Goal: Information Seeking & Learning: Understand process/instructions

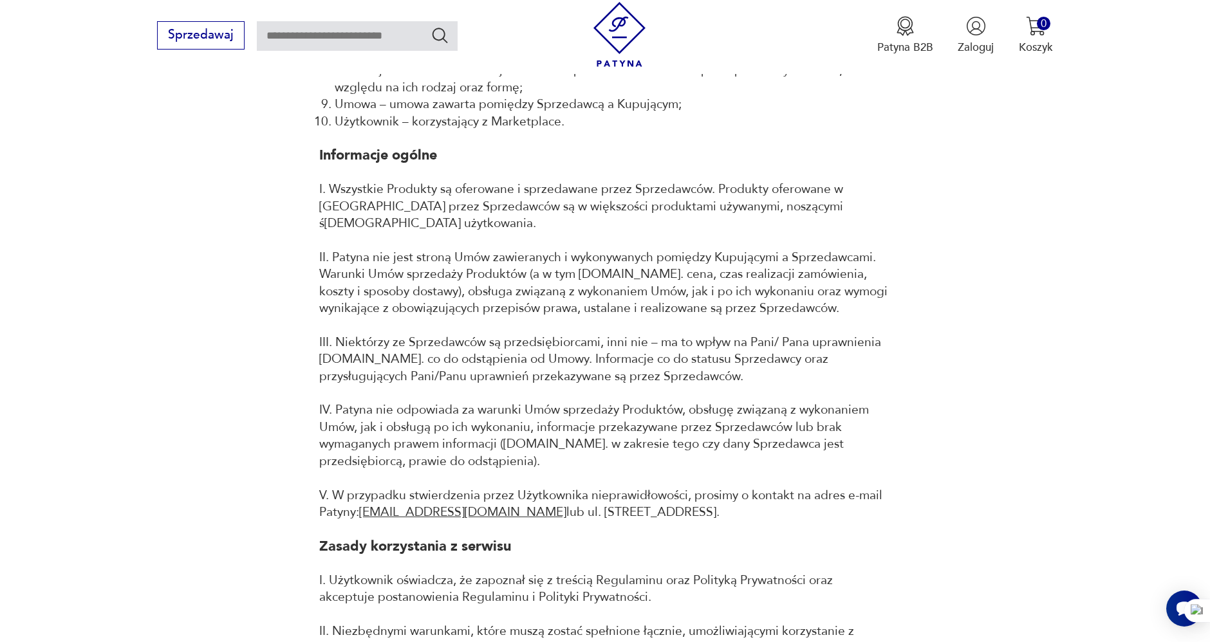
scroll to position [786, 0]
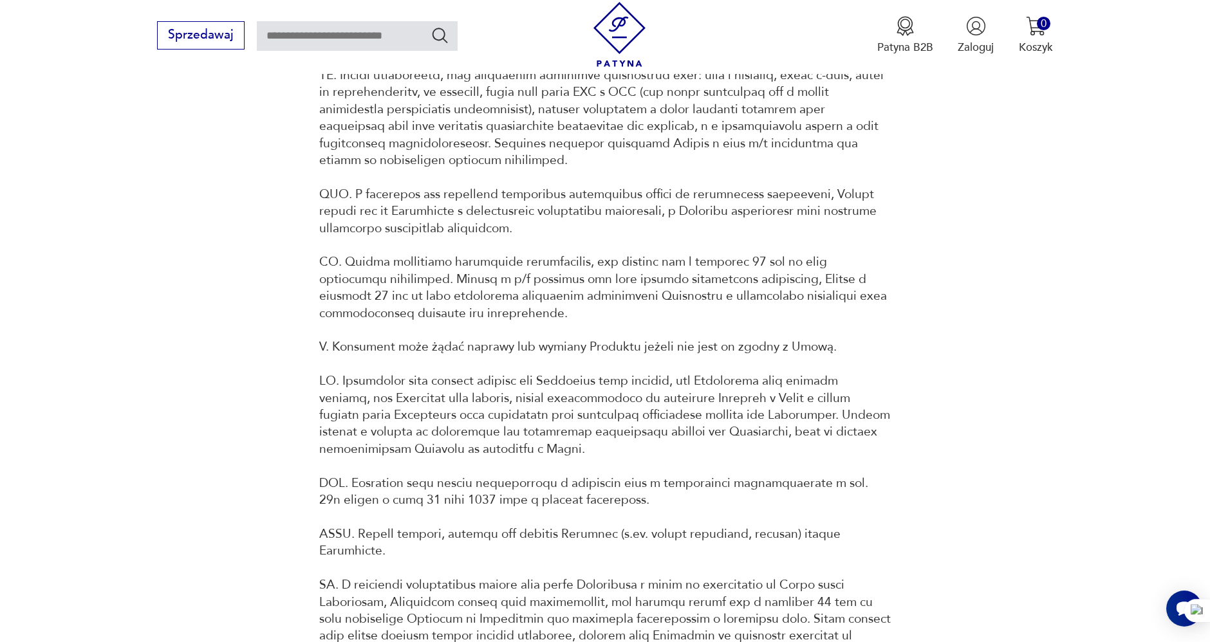
scroll to position [4575, 0]
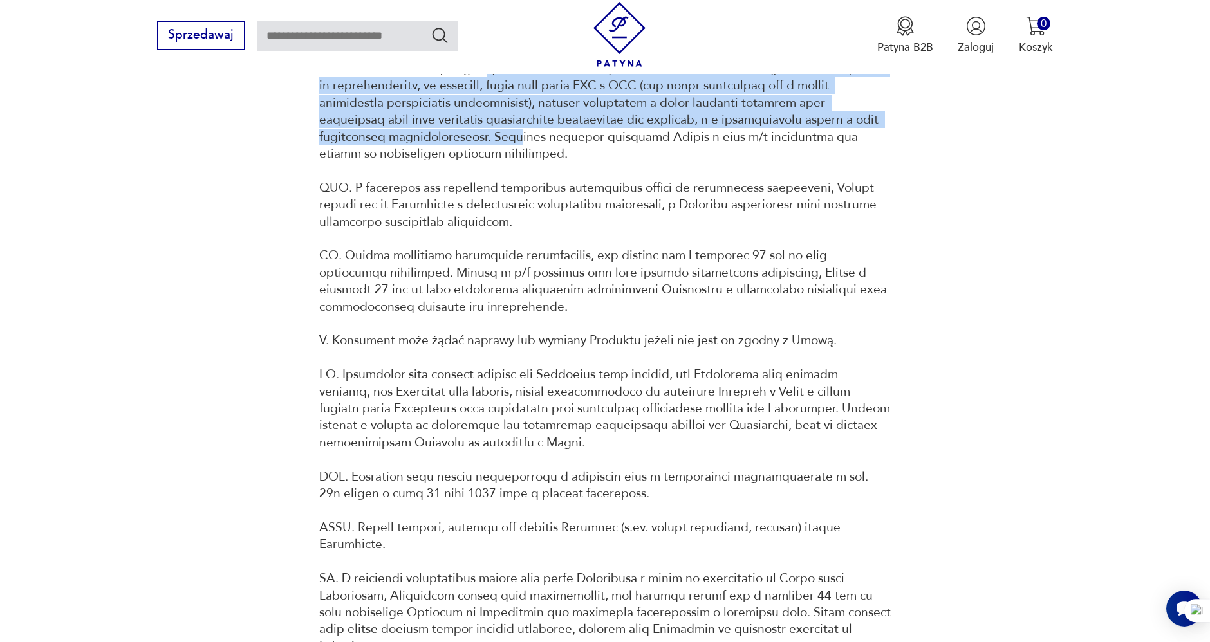
drag, startPoint x: 488, startPoint y: 111, endPoint x: 515, endPoint y: 163, distance: 59.3
click at [515, 163] on p "I. Reklamację można złożyć poprzez wysłanie wiadomości na adres e-mail na adres…" at bounding box center [604, 163] width 571 height 306
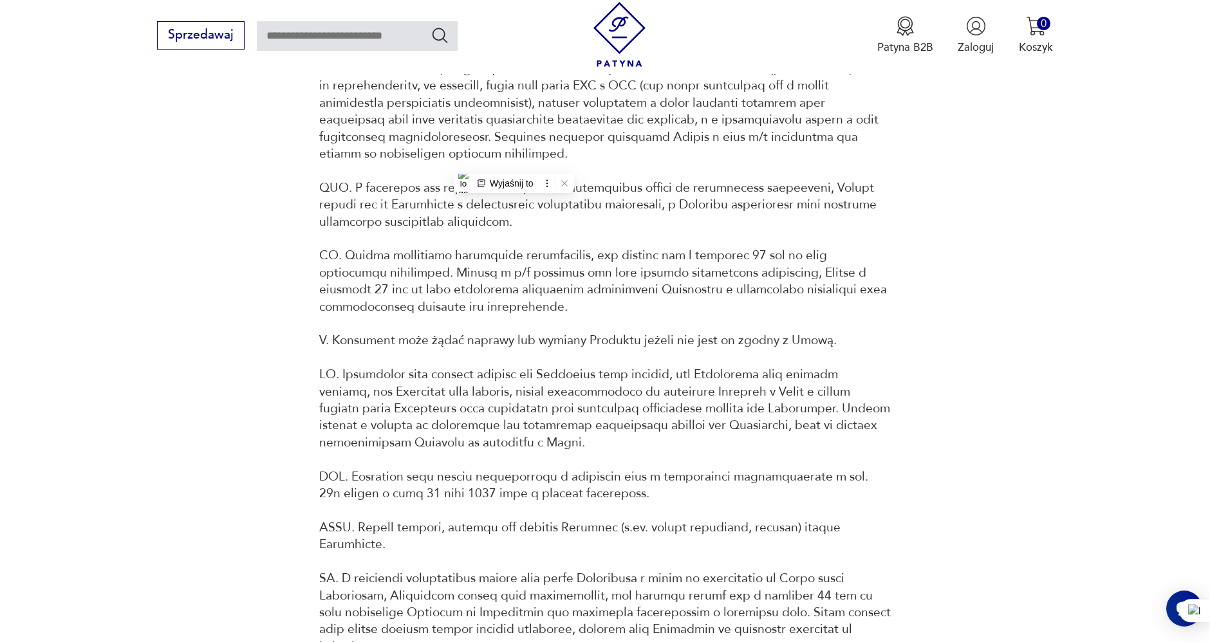
click at [367, 207] on p "I. Reklamację można złożyć poprzez wysłanie wiadomości na adres e-mail na adres…" at bounding box center [604, 163] width 571 height 306
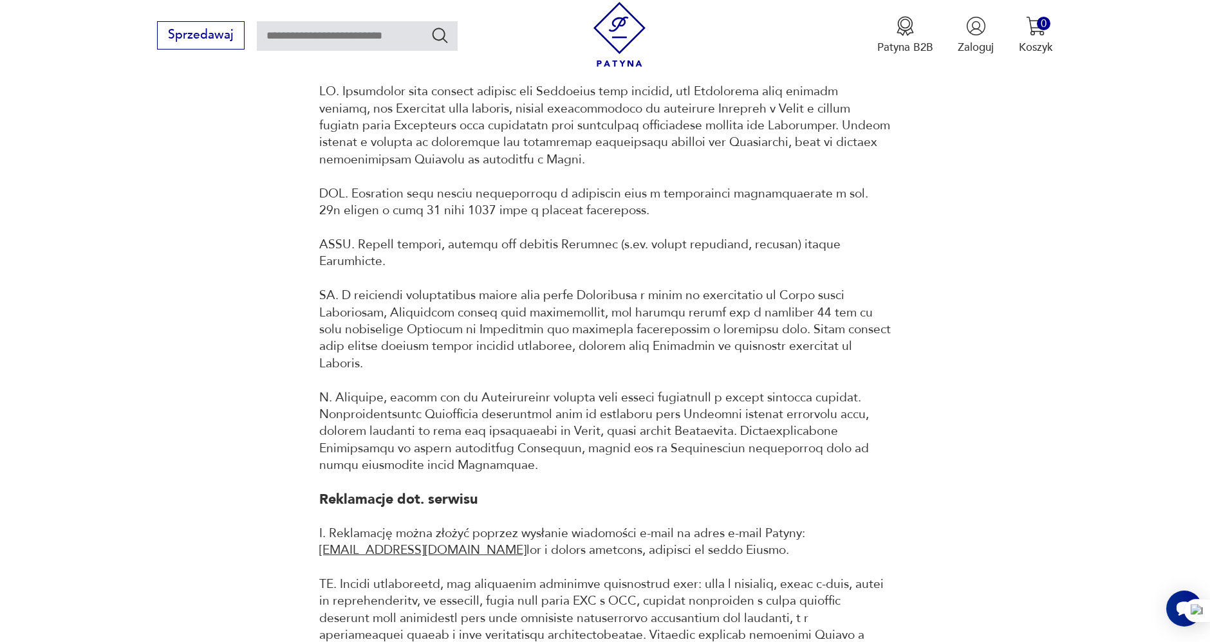
scroll to position [4861, 0]
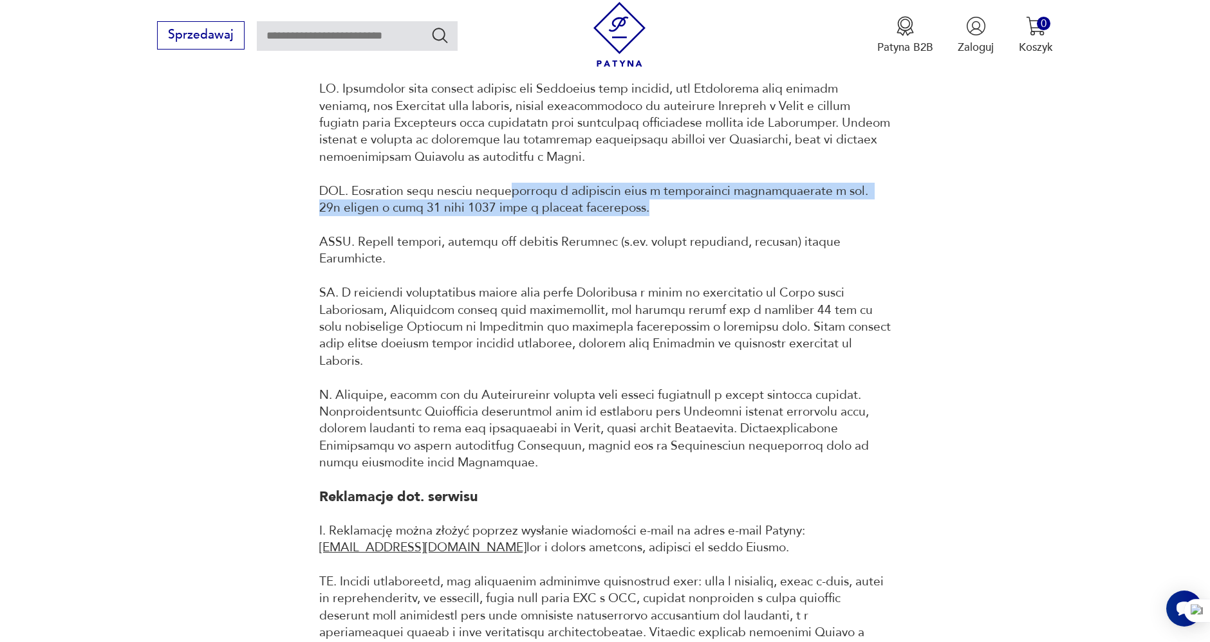
drag, startPoint x: 670, startPoint y: 238, endPoint x: 507, endPoint y: 225, distance: 163.9
click at [507, 226] on p at bounding box center [604, 275] width 571 height 391
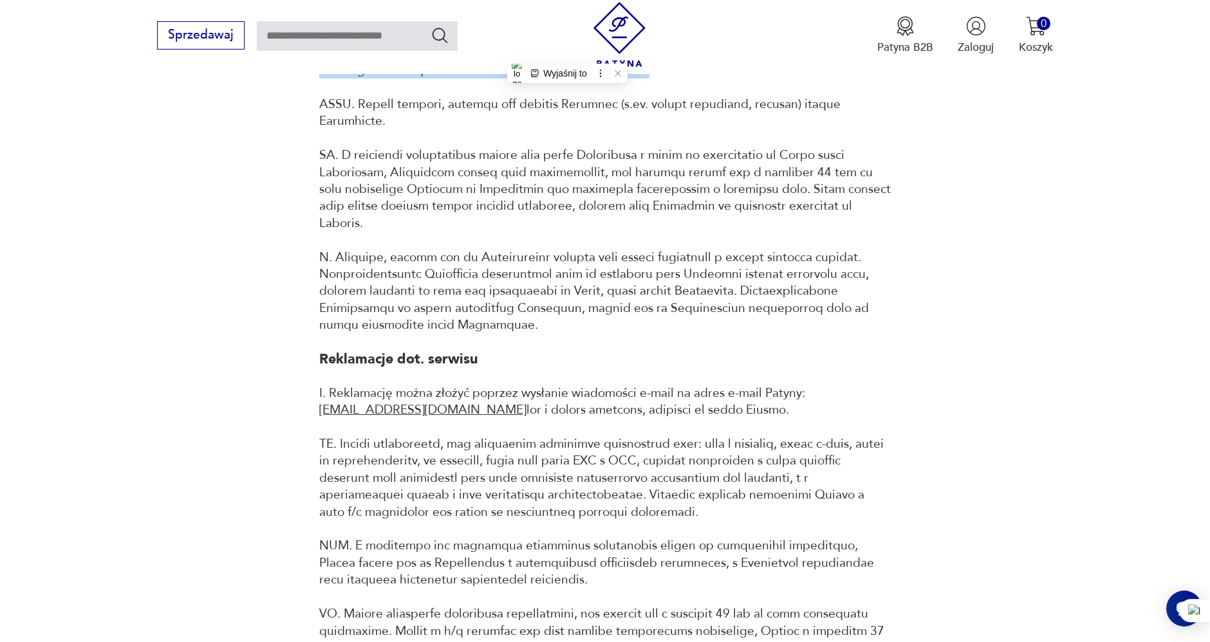
scroll to position [5004, 0]
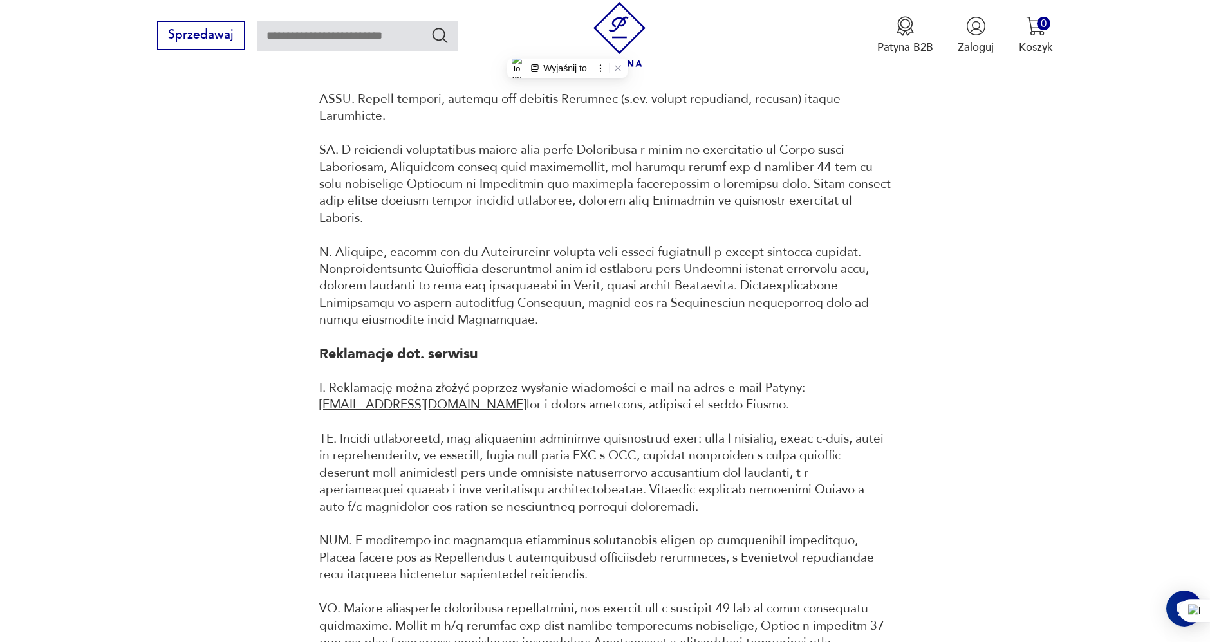
click at [537, 160] on p at bounding box center [604, 133] width 571 height 391
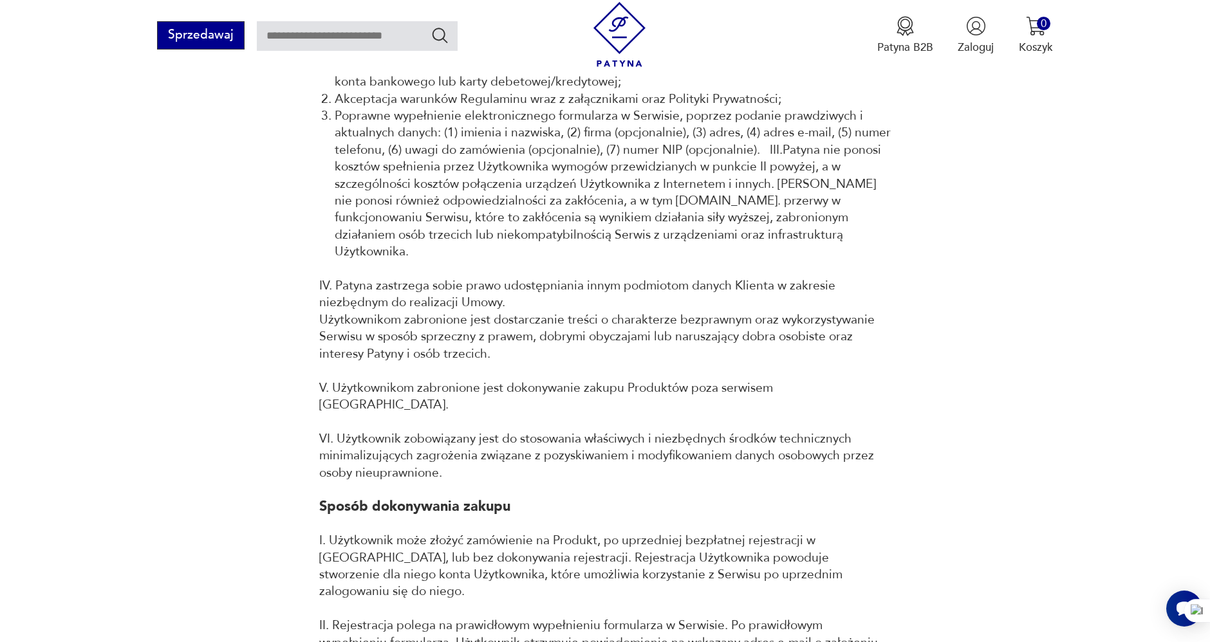
scroll to position [1430, 0]
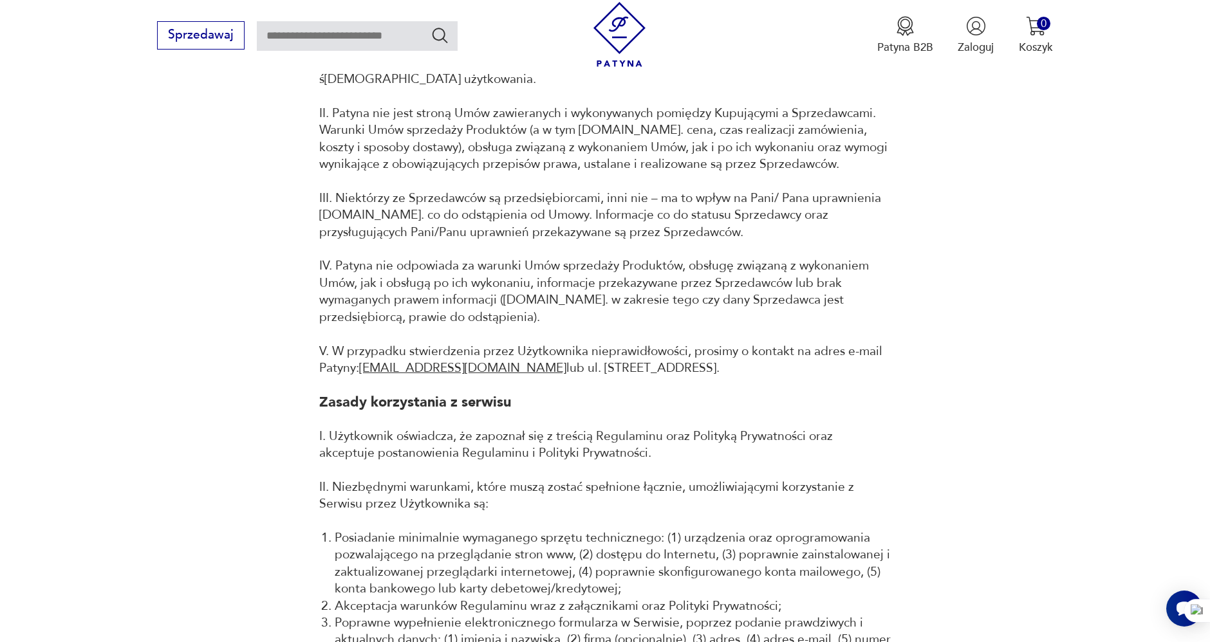
scroll to position [571, 0]
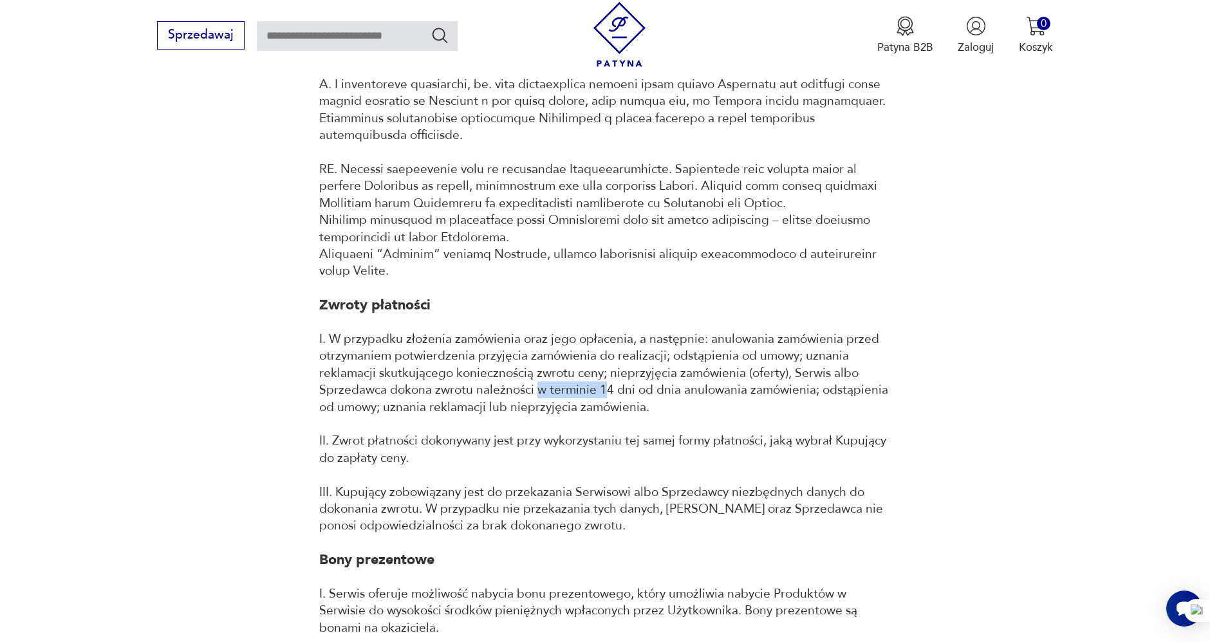
drag, startPoint x: 537, startPoint y: 339, endPoint x: 577, endPoint y: 342, distance: 40.7
click at [604, 337] on p "I. W przypadku złożenia zamówienia oraz jego opłacenia, a następnie: anulowania…" at bounding box center [604, 373] width 571 height 85
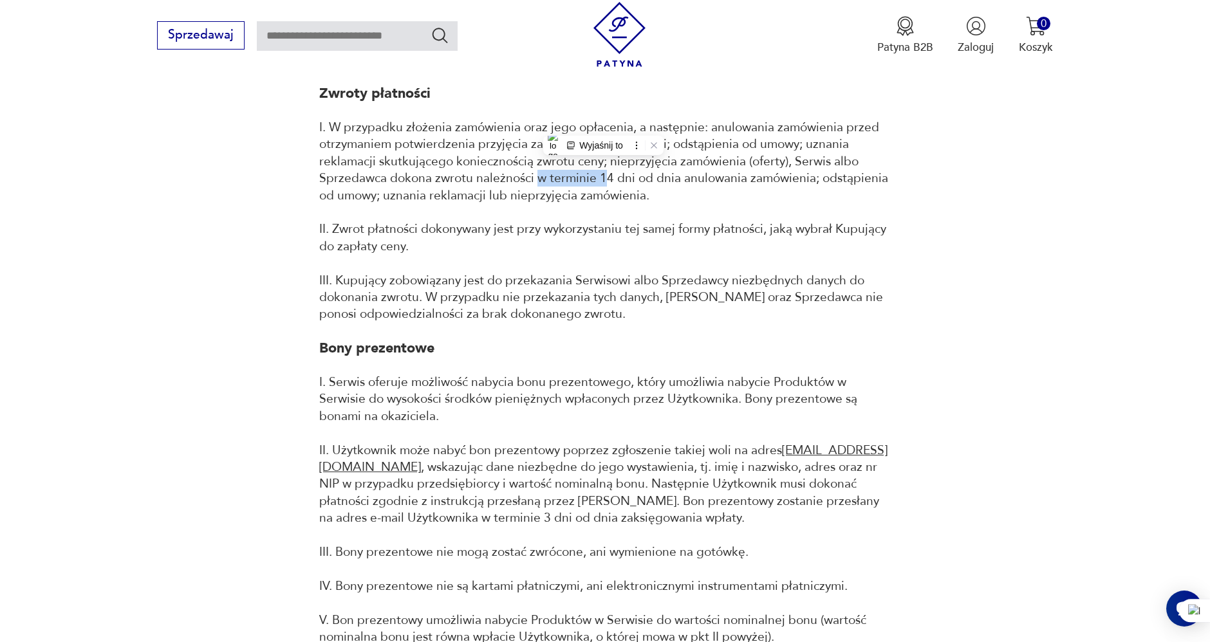
scroll to position [2888, 0]
drag, startPoint x: 631, startPoint y: 170, endPoint x: 763, endPoint y: 174, distance: 131.9
click at [763, 218] on p "II. Zwrot płatności dokonywany jest przy wykorzystaniu tej samej formy płatnośc…" at bounding box center [604, 235] width 571 height 34
click at [580, 218] on p "II. Zwrot płatności dokonywany jest przy wykorzystaniu tej samej formy płatnośc…" at bounding box center [604, 235] width 571 height 34
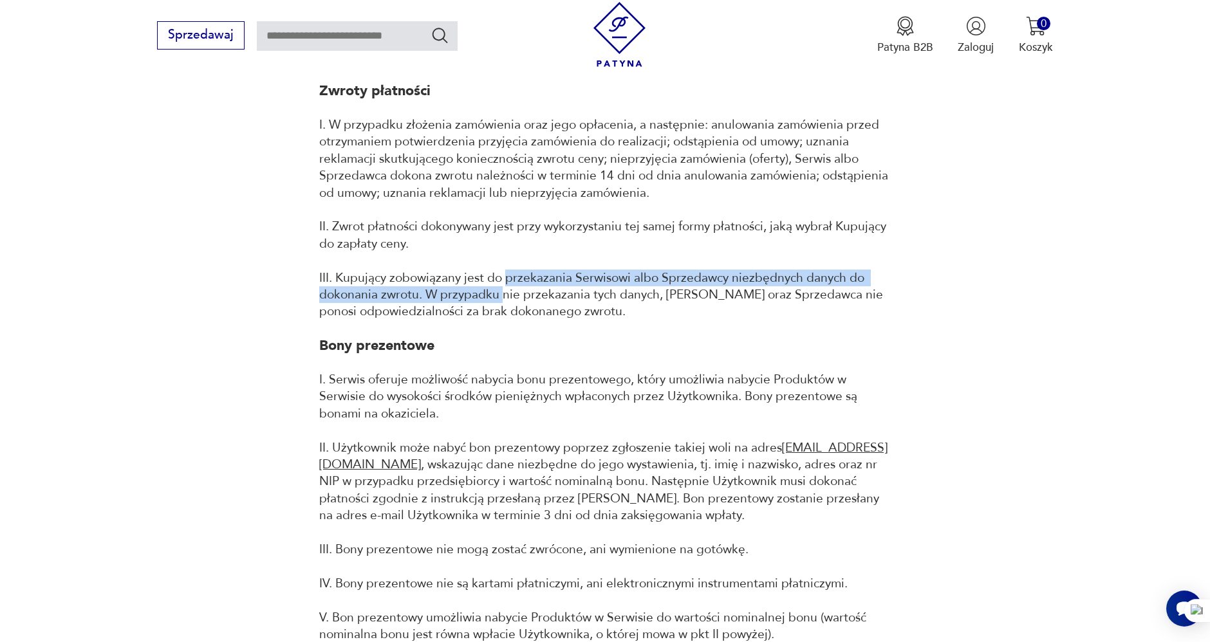
drag, startPoint x: 504, startPoint y: 222, endPoint x: 504, endPoint y: 241, distance: 18.7
click at [504, 270] on p "III. Kupujący zobowiązany jest do przekazania Serwisowi albo Sprzedawcy niezbęd…" at bounding box center [604, 295] width 571 height 51
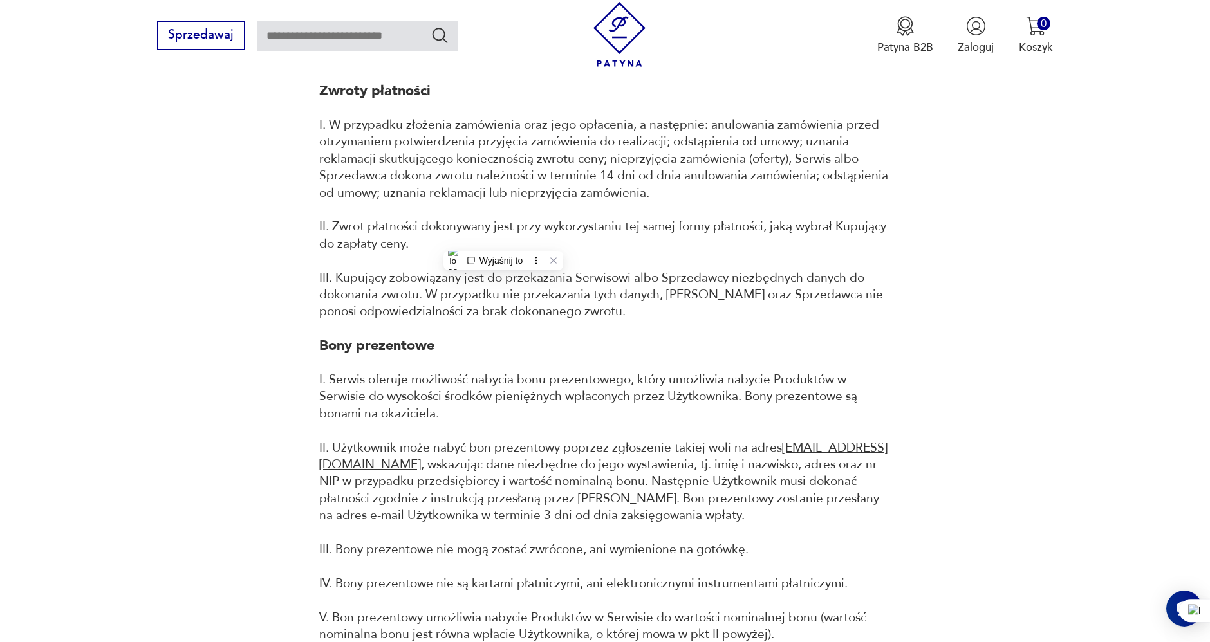
click at [518, 387] on p "I. Serwis oferuje możliwość nabycia bonu prezentowego, który umożliwia nabycie …" at bounding box center [604, 447] width 571 height 153
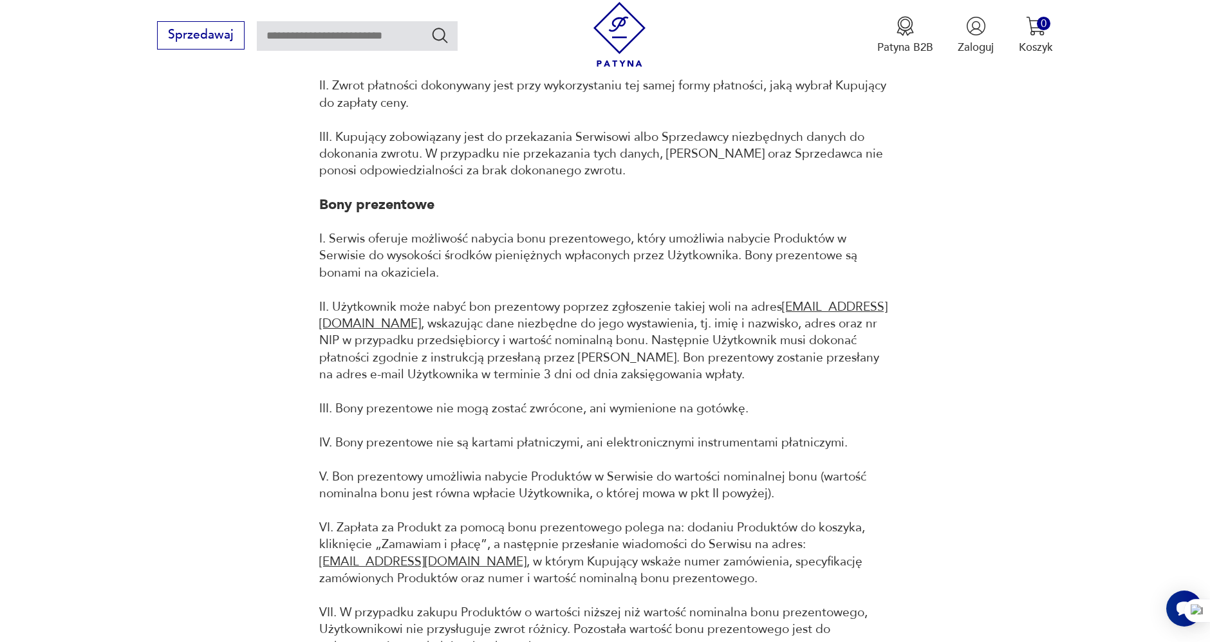
scroll to position [3031, 0]
